Goal: Information Seeking & Learning: Learn about a topic

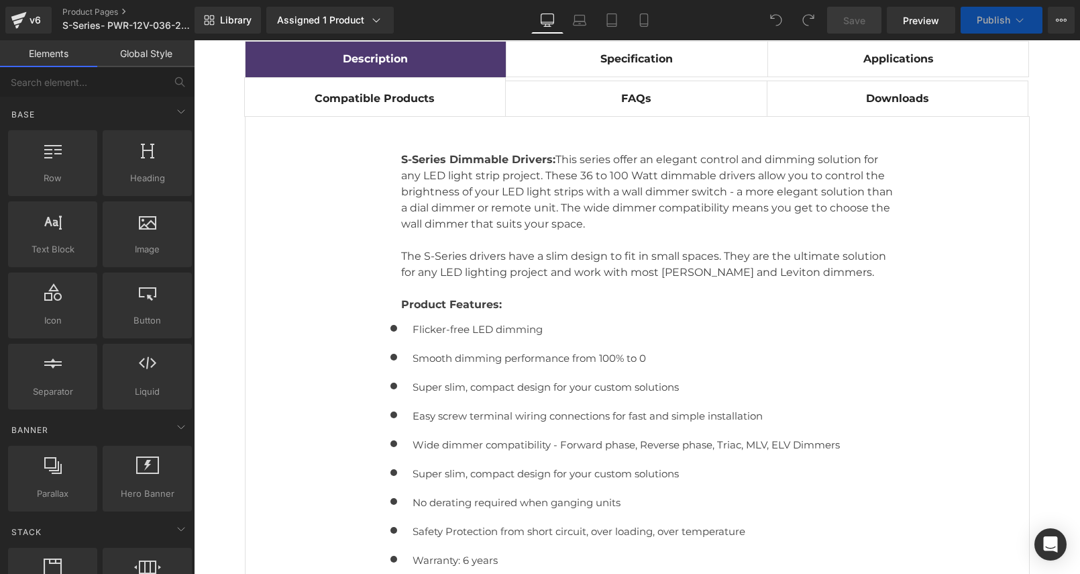
click at [632, 59] on strong "Specification" at bounding box center [637, 58] width 72 height 13
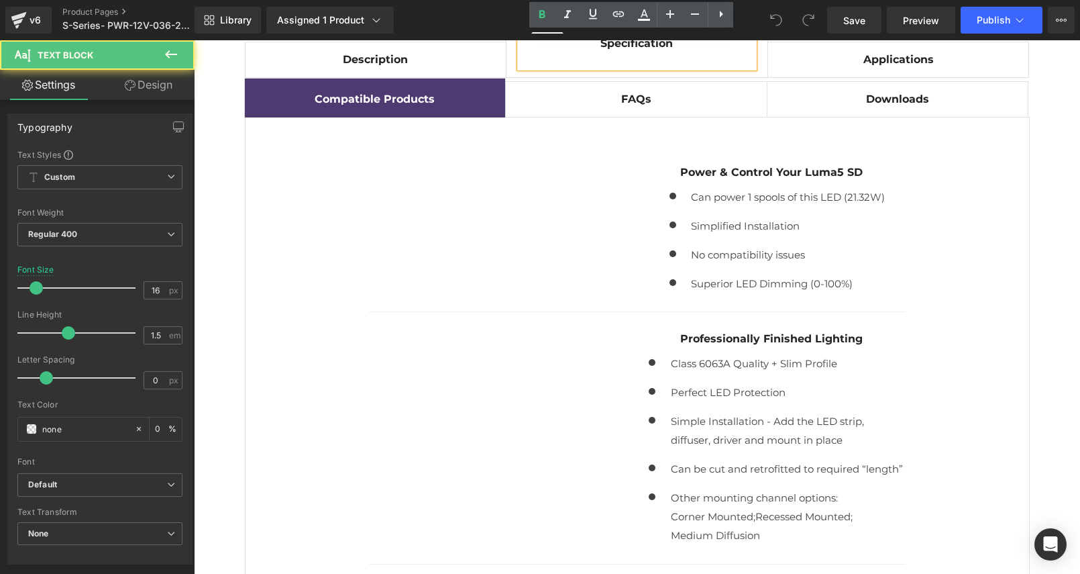
click at [423, 108] on span "Compatible Products Text Block" at bounding box center [375, 98] width 261 height 38
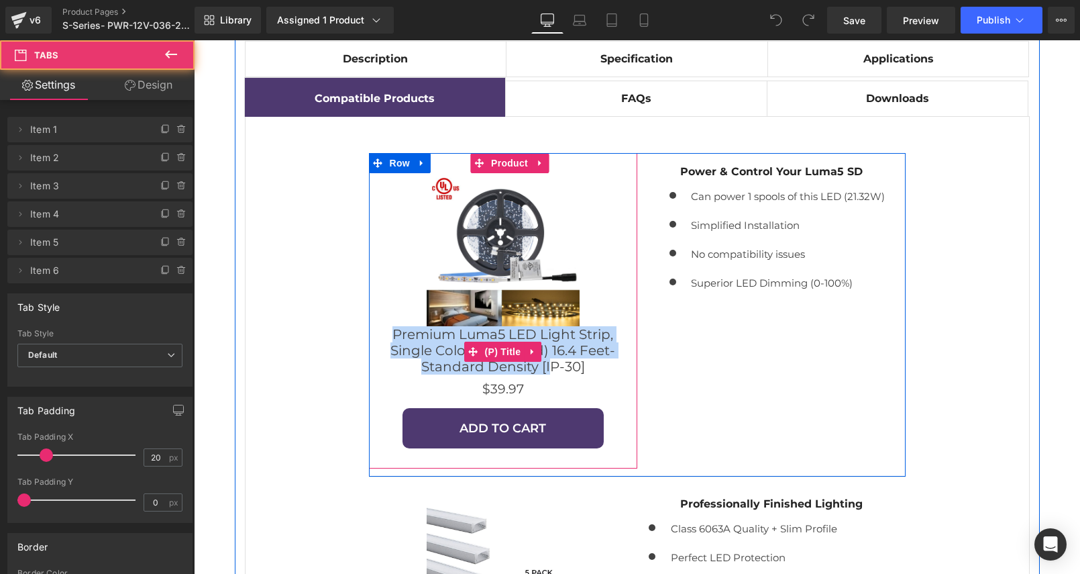
drag, startPoint x: 417, startPoint y: 346, endPoint x: 547, endPoint y: 357, distance: 130.7
copy link "Premium Luma5 LED Light Strip, Single Color (UL-Listed) 16.4 Feet- Standard Den…"
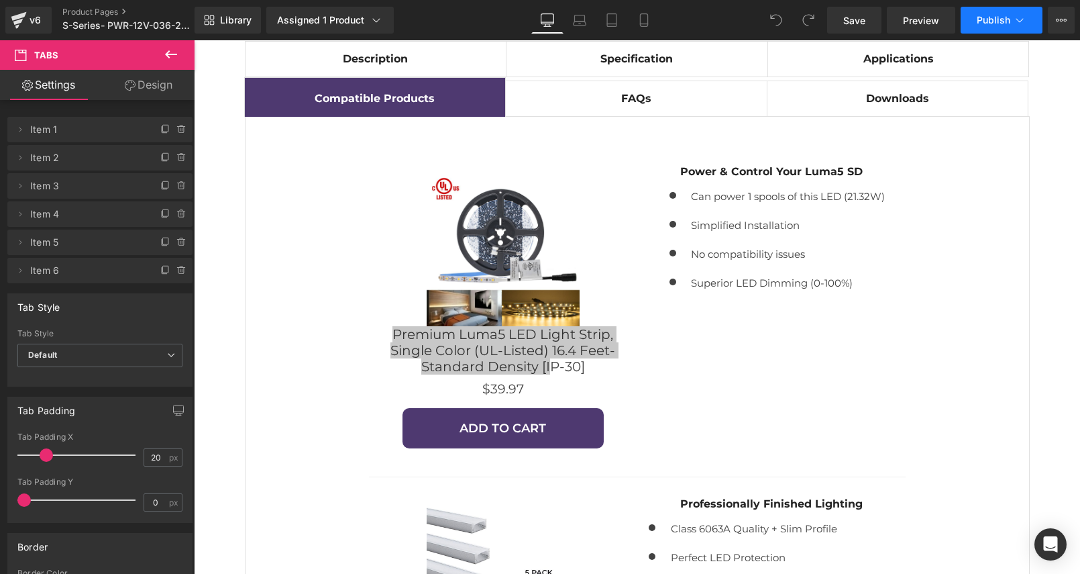
click at [1014, 25] on icon at bounding box center [1019, 19] width 13 height 13
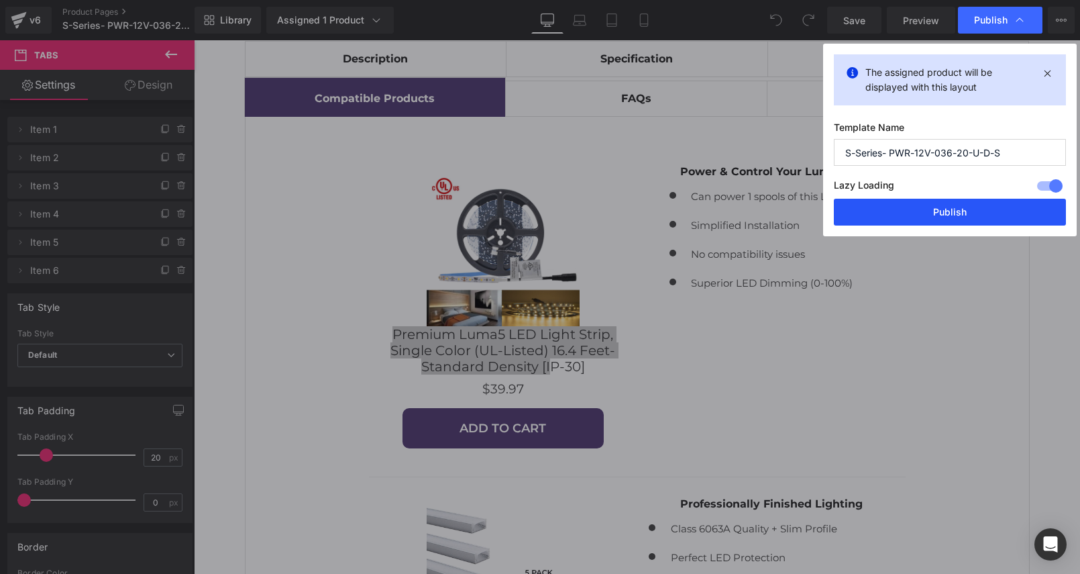
click at [932, 207] on button "Publish" at bounding box center [950, 212] width 232 height 27
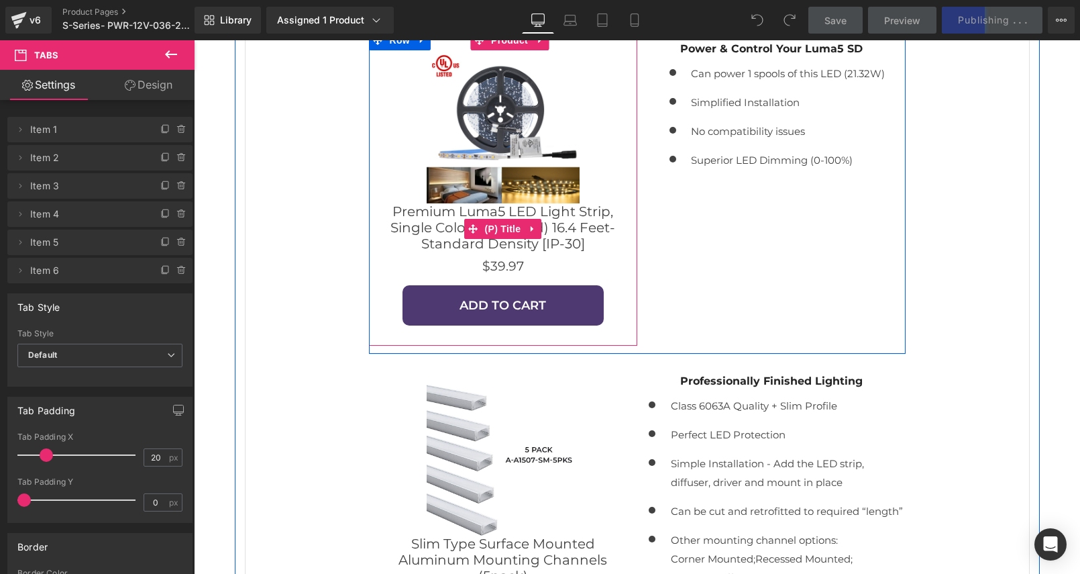
scroll to position [1386, 0]
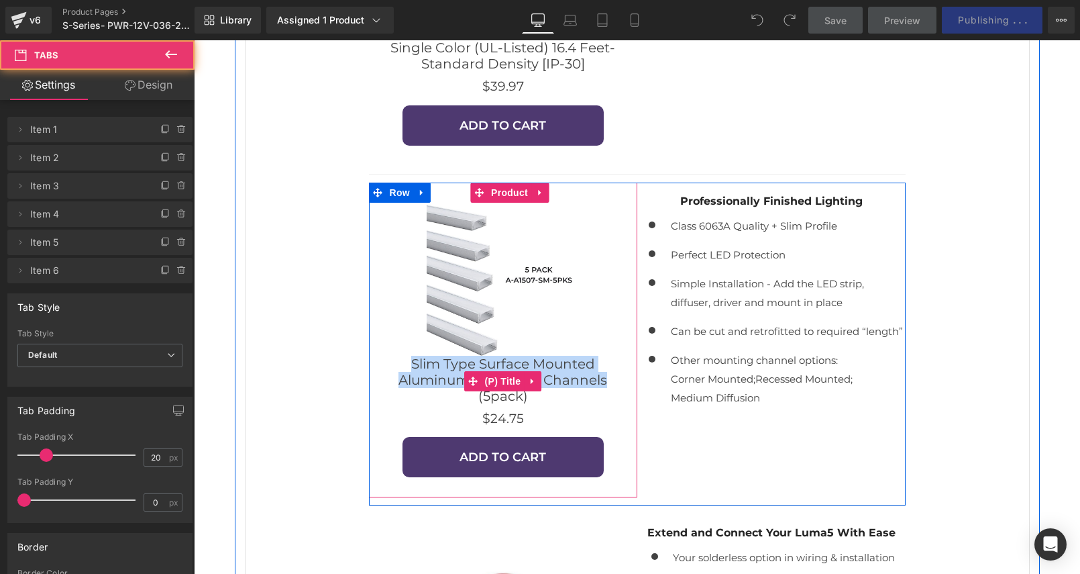
drag, startPoint x: 521, startPoint y: 370, endPoint x: 617, endPoint y: 372, distance: 96.6
click at [617, 372] on div "Sale Off (P) Image Premium Luma5 LED Light Strip, Single Color (UL-Listed) 16.4…" at bounding box center [637, 327] width 785 height 1029
copy link "Slim Type Surface Mounted Aluminum Mounting Channels"
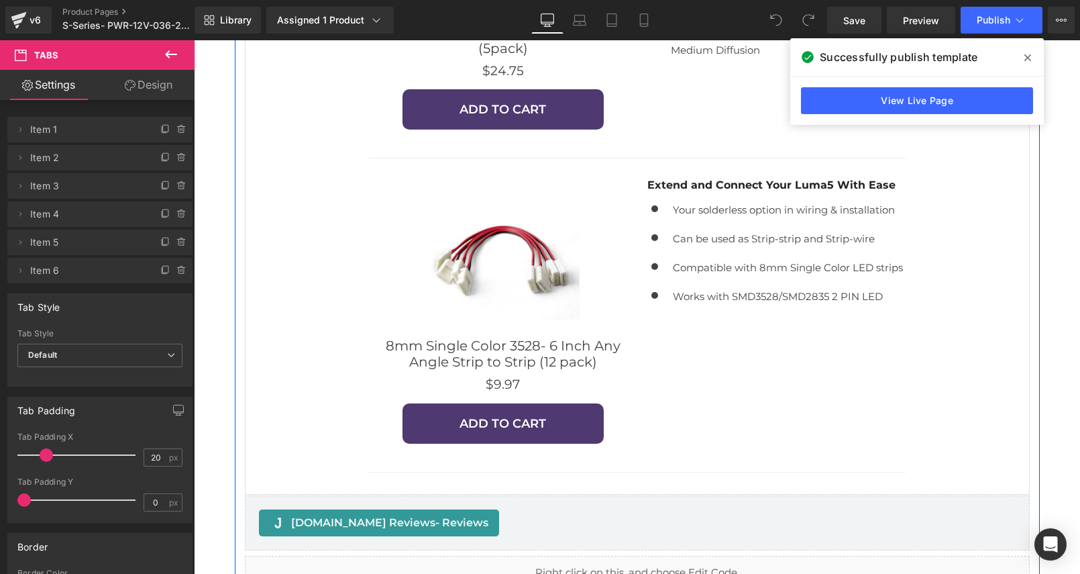
scroll to position [1896, 0]
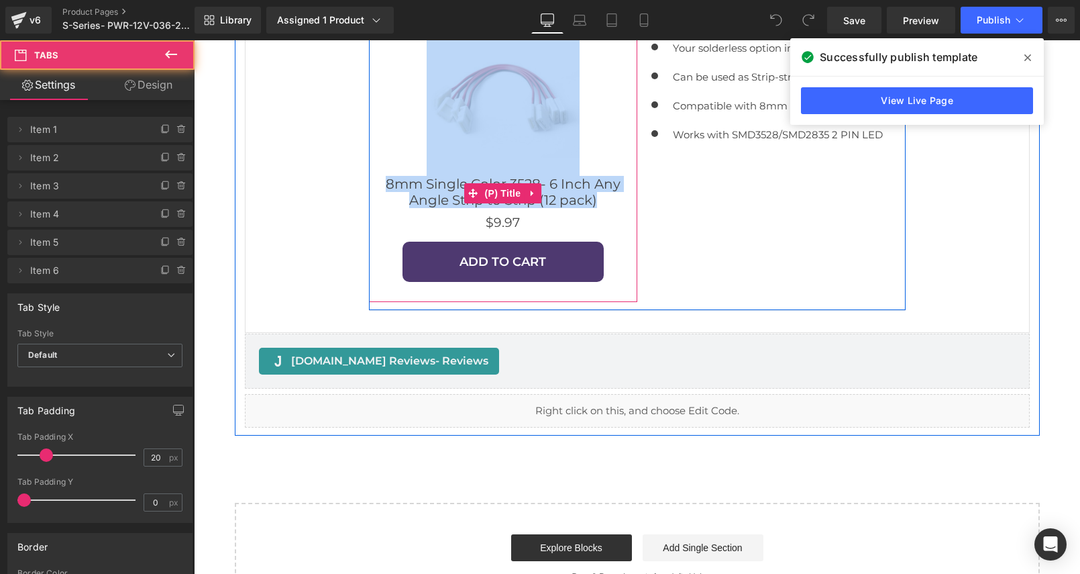
drag, startPoint x: 349, startPoint y: 174, endPoint x: 603, endPoint y: 197, distance: 255.4
copy div "(P) Image 8mm Single Color 3528- 6 Inch Any Angle Strip to Strip (12 pack)"
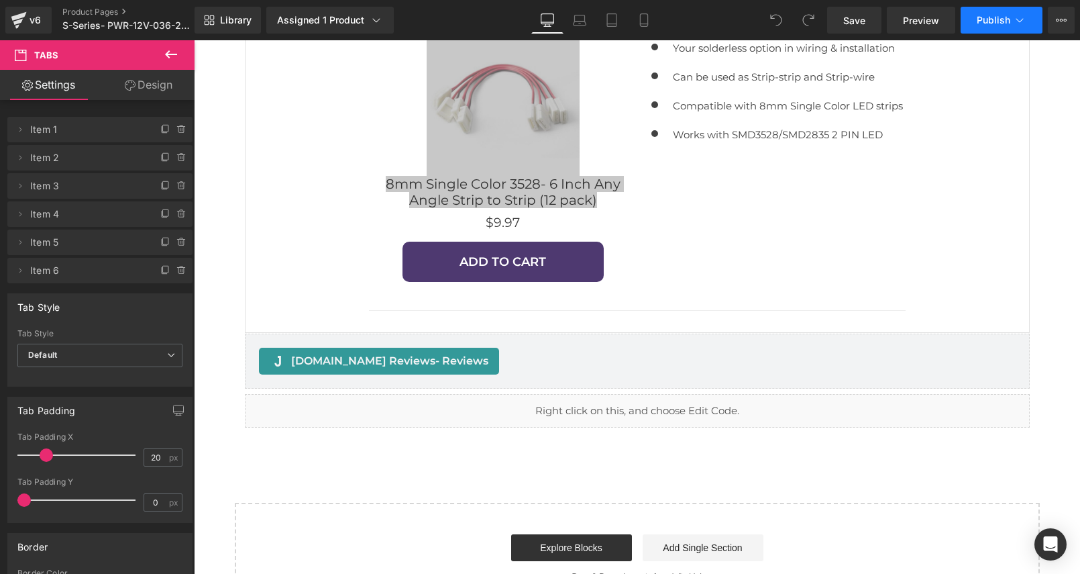
click at [1002, 30] on button "Publish" at bounding box center [1002, 20] width 82 height 27
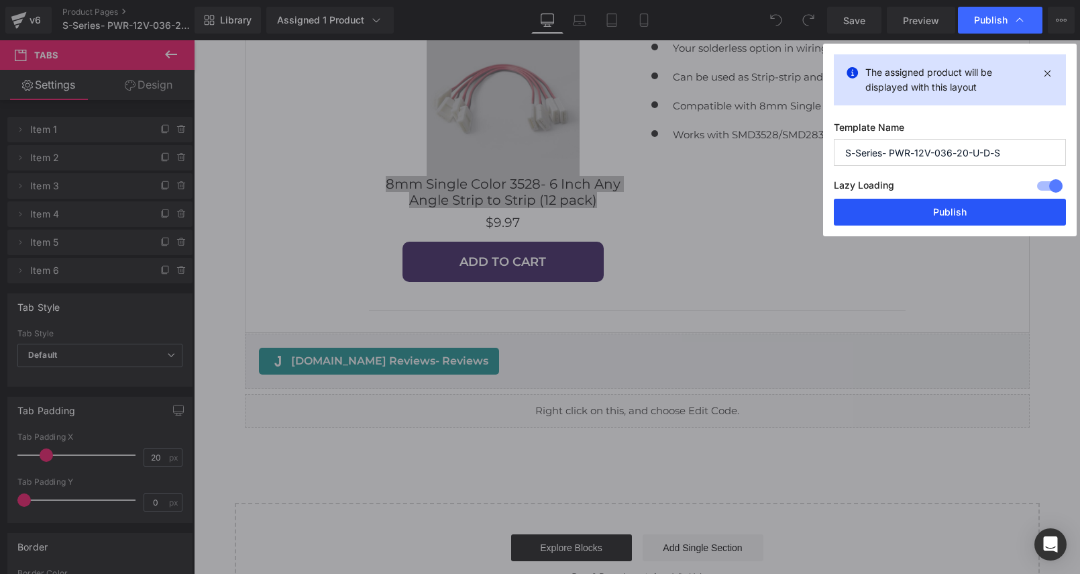
click at [958, 201] on button "Publish" at bounding box center [950, 212] width 232 height 27
